Goal: Navigation & Orientation: Find specific page/section

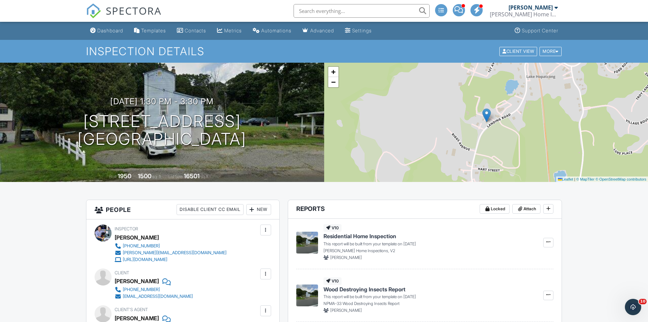
click at [354, 8] on div "[PERSON_NAME]" at bounding box center [531, 7] width 44 height 7
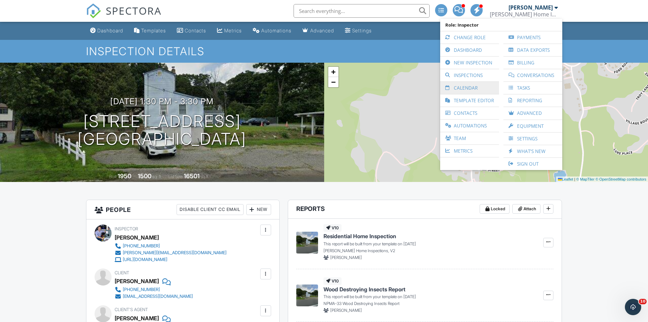
click at [354, 88] on link "Calendar" at bounding box center [470, 88] width 52 height 12
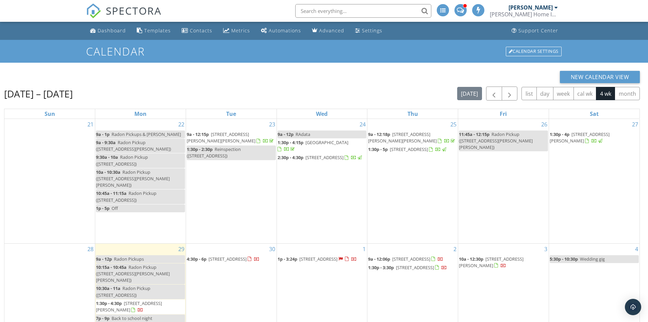
click at [310, 262] on span "[STREET_ADDRESS]" at bounding box center [318, 259] width 38 height 6
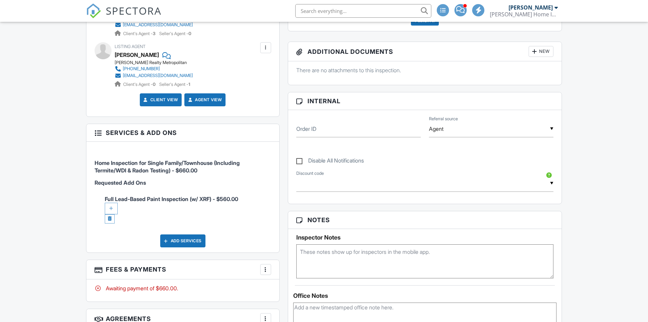
scroll to position [306, 0]
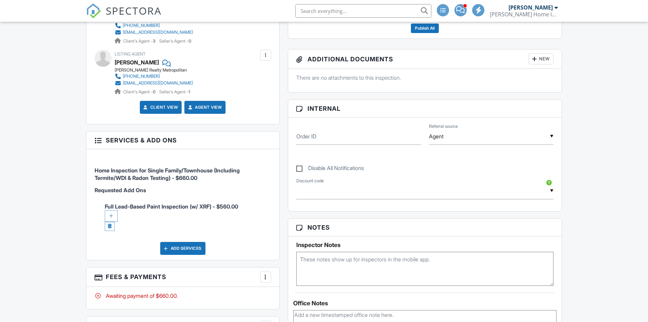
click at [546, 9] on div "[PERSON_NAME]" at bounding box center [531, 7] width 44 height 7
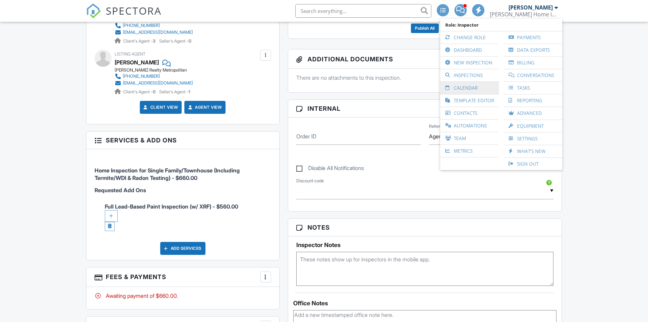
click at [467, 88] on link "Calendar" at bounding box center [470, 88] width 52 height 12
